Goal: Information Seeking & Learning: Understand process/instructions

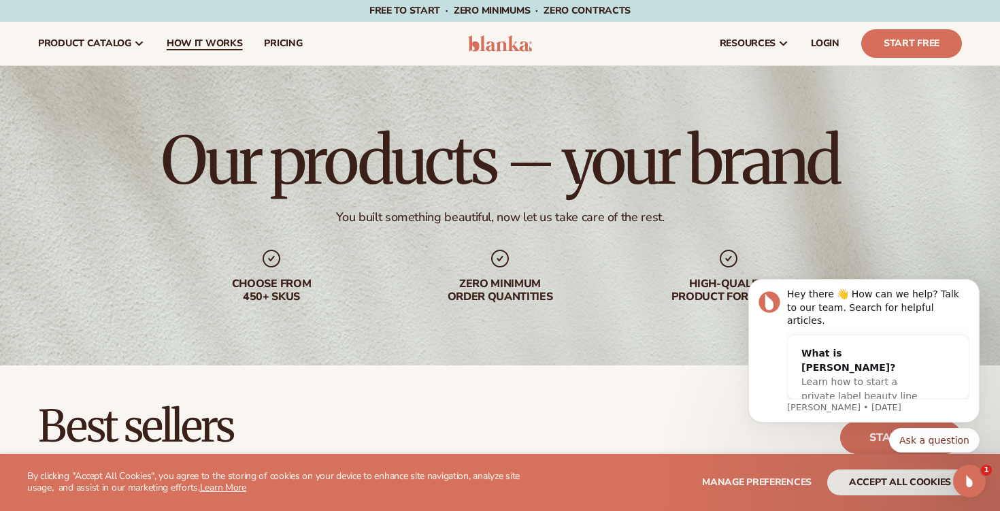
click at [212, 46] on span "How It Works" at bounding box center [205, 43] width 76 height 11
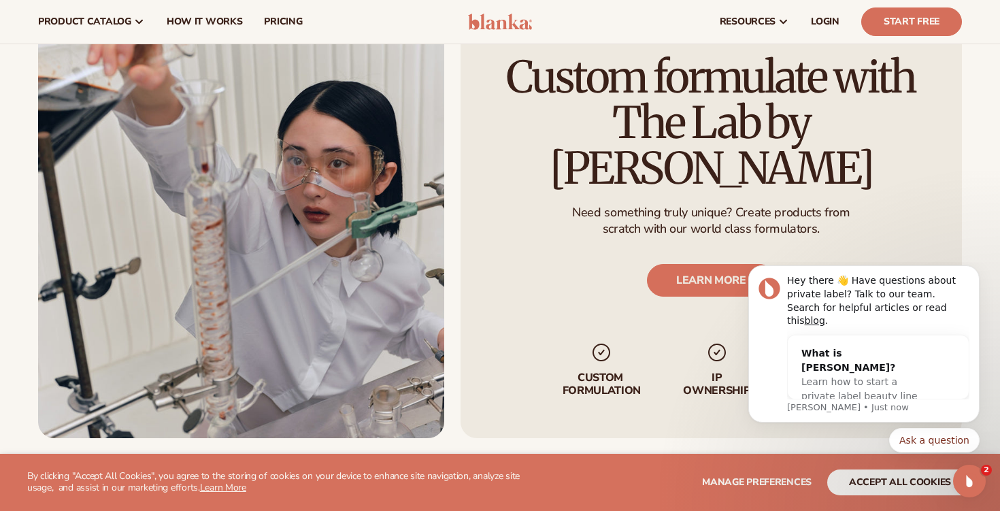
scroll to position [2279, 0]
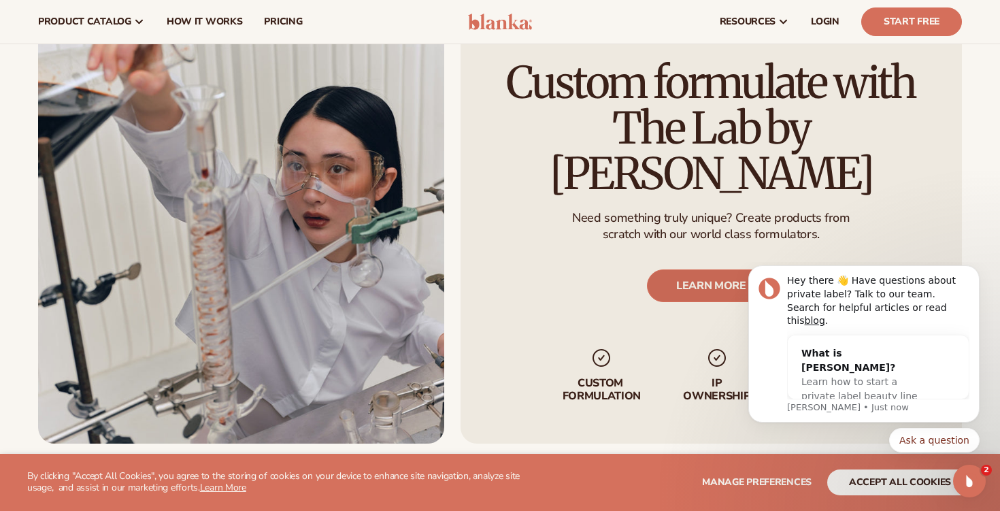
click at [681, 269] on link "LEARN MORE" at bounding box center [711, 285] width 129 height 33
